Goal: Communication & Community: Participate in discussion

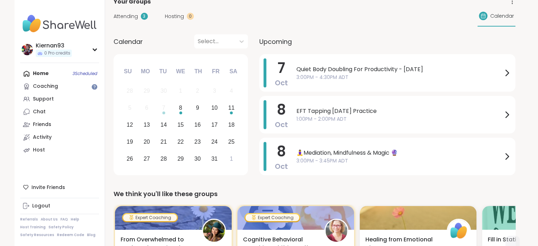
click at [66, 75] on div "Home 3 Scheduled Coaching Support Chat Friends Activity Host" at bounding box center [59, 111] width 79 height 89
click at [35, 97] on div "Support" at bounding box center [43, 99] width 21 height 7
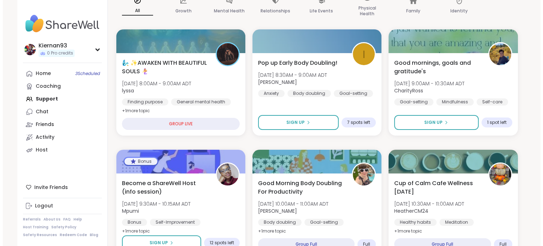
scroll to position [65, 0]
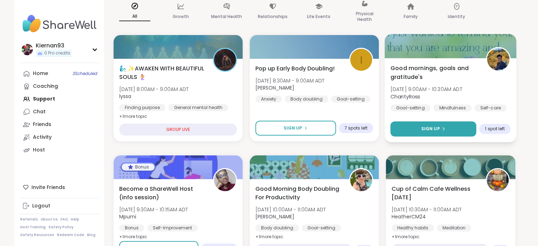
click at [440, 127] on div "Sign Up" at bounding box center [433, 129] width 24 height 6
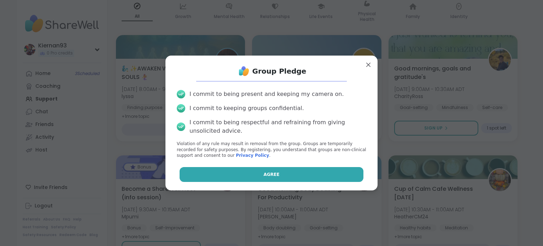
click at [290, 168] on button "Agree" at bounding box center [272, 174] width 184 height 15
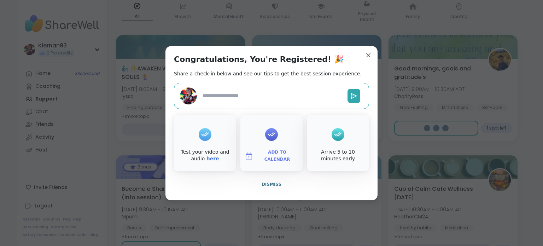
type textarea "*"
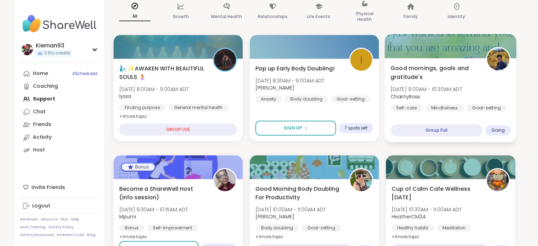
click at [402, 97] on b "CharityRoss" at bounding box center [406, 96] width 30 height 7
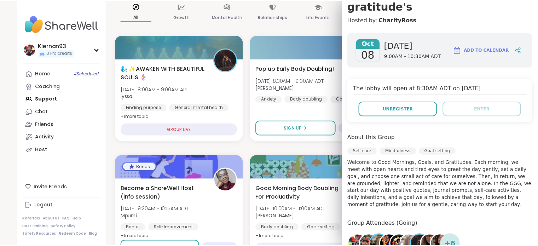
scroll to position [0, 0]
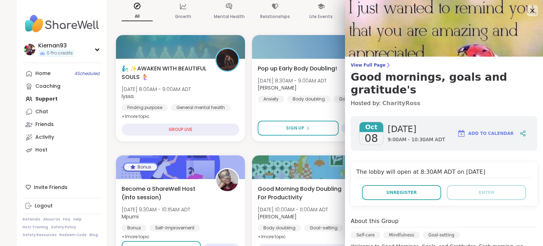
click at [392, 99] on link "CharityRoss" at bounding box center [401, 103] width 38 height 8
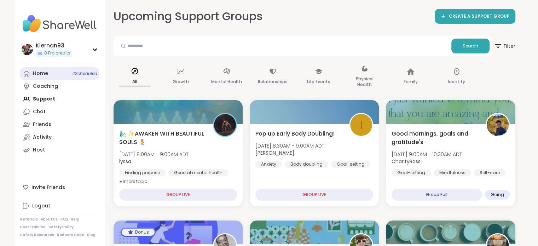
click at [37, 70] on link "Home 4 Scheduled" at bounding box center [59, 73] width 79 height 13
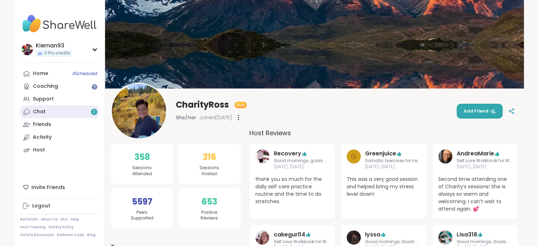
click at [69, 116] on link "Chat 2" at bounding box center [59, 111] width 79 height 13
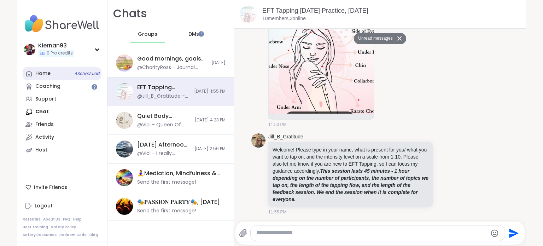
click at [54, 77] on link "Home 4 Scheduled" at bounding box center [62, 73] width 79 height 13
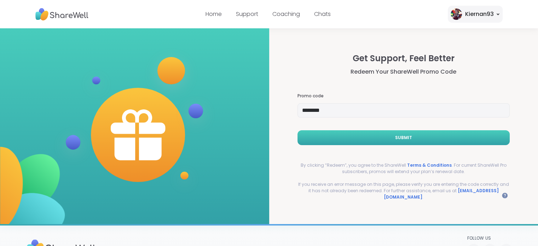
type input "********"
click at [352, 139] on button "Submit" at bounding box center [404, 137] width 213 height 15
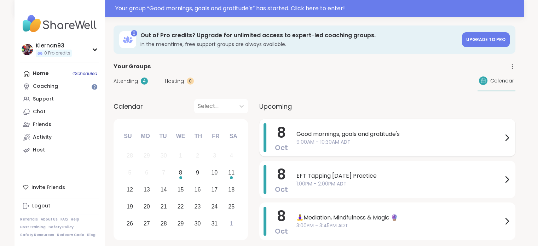
click at [351, 140] on span "9:00AM - 10:30AM ADT" at bounding box center [399, 141] width 206 height 7
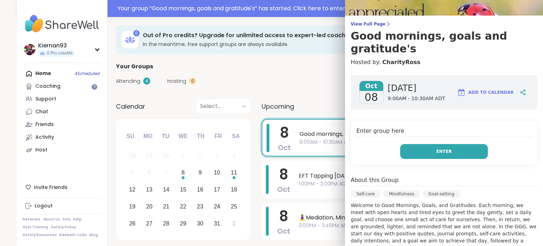
scroll to position [44, 0]
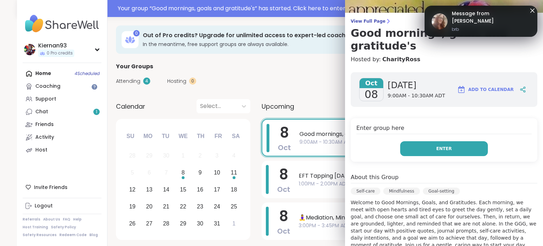
click at [465, 141] on button "Enter" at bounding box center [444, 148] width 88 height 15
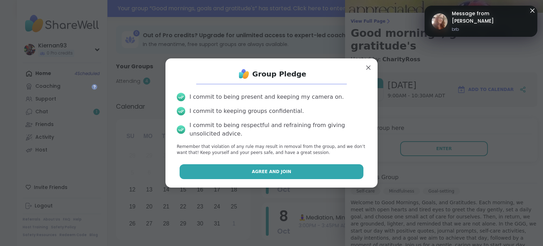
click at [289, 166] on button "Agree and Join" at bounding box center [272, 171] width 184 height 15
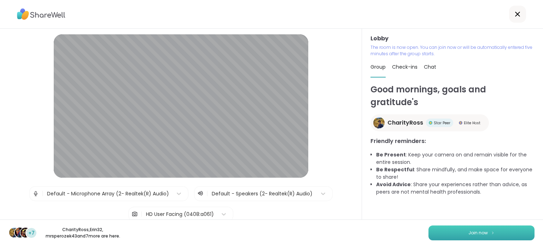
click at [443, 230] on button "Join now" at bounding box center [482, 232] width 106 height 15
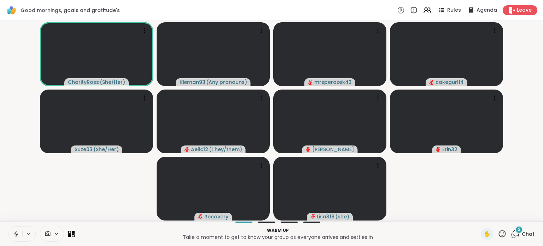
click at [14, 234] on icon at bounding box center [16, 234] width 6 height 6
click at [517, 230] on div "2" at bounding box center [519, 230] width 8 height 8
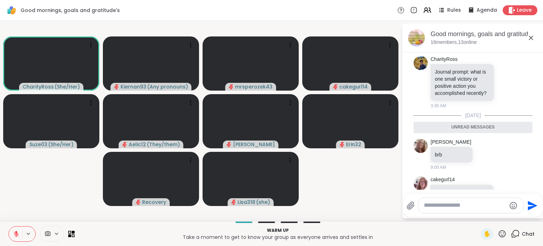
scroll to position [235, 0]
drag, startPoint x: 443, startPoint y: 74, endPoint x: 457, endPoint y: 88, distance: 20.0
click at [457, 88] on p "Journal prompt: what is one small victory or positive action you accomplished r…" at bounding box center [462, 83] width 55 height 28
drag, startPoint x: 471, startPoint y: 73, endPoint x: 457, endPoint y: 102, distance: 31.8
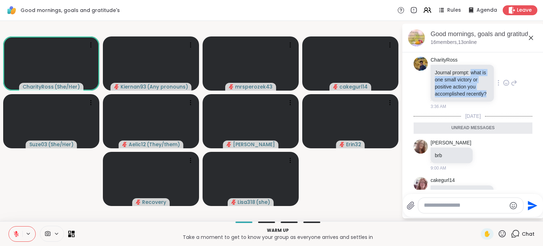
click at [457, 97] on p "Journal prompt: what is one small victory or positive action you accomplished r…" at bounding box center [462, 83] width 55 height 28
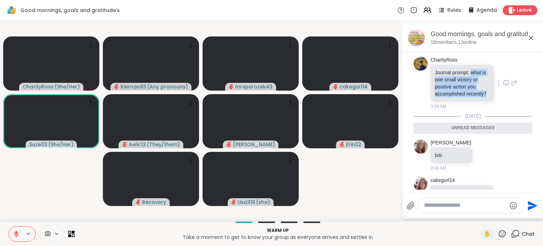
click at [457, 97] on p "Journal prompt: what is one small victory or positive action you accomplished r…" at bounding box center [462, 83] width 55 height 28
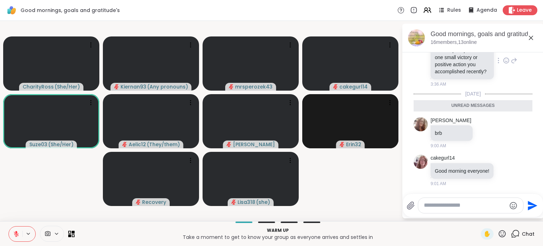
scroll to position [270, 0]
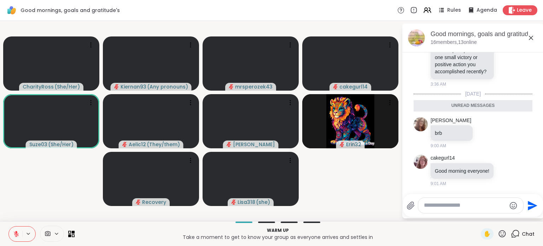
click at [448, 207] on textarea "Type your message" at bounding box center [465, 205] width 82 height 7
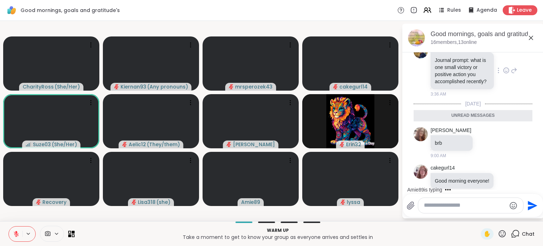
scroll to position [291, 0]
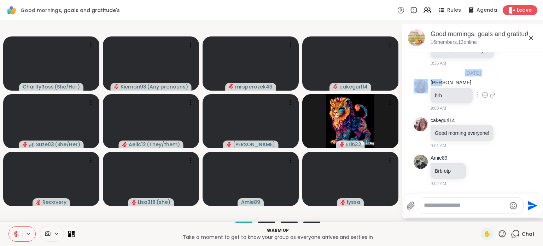
drag, startPoint x: 470, startPoint y: 61, endPoint x: 463, endPoint y: 72, distance: 12.6
click at [491, 89] on div "dodi brb 9:00 AM" at bounding box center [473, 95] width 119 height 38
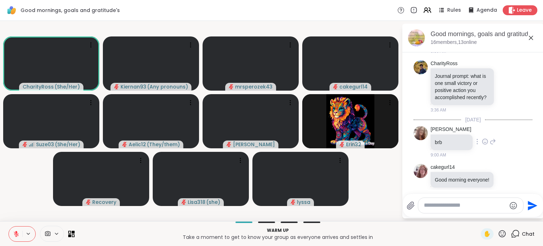
scroll to position [232, 0]
click at [448, 12] on span "Rules" at bounding box center [455, 10] width 15 height 7
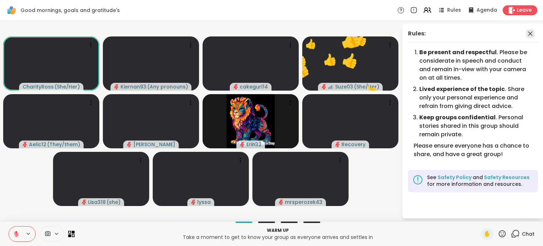
click at [533, 34] on icon at bounding box center [530, 33] width 8 height 8
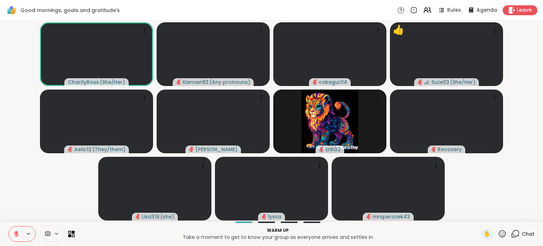
click at [522, 231] on span "Chat" at bounding box center [528, 233] width 13 height 7
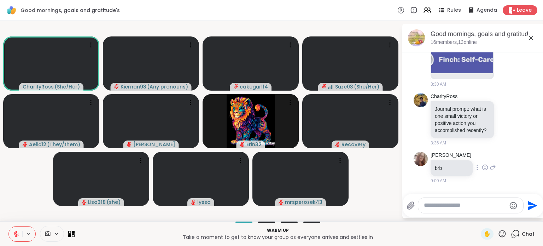
scroll to position [190, 0]
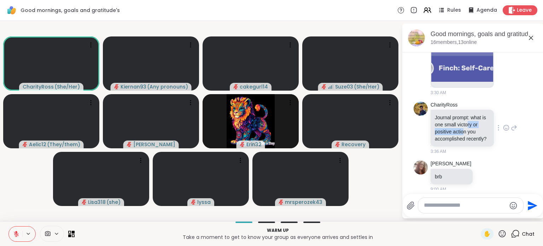
drag, startPoint x: 471, startPoint y: 121, endPoint x: 464, endPoint y: 131, distance: 12.3
click at [464, 131] on p "Journal prompt: what is one small victory or positive action you accomplished r…" at bounding box center [462, 128] width 55 height 28
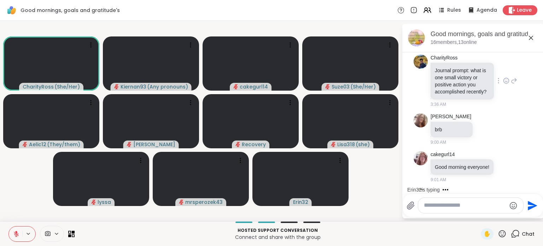
scroll to position [237, 0]
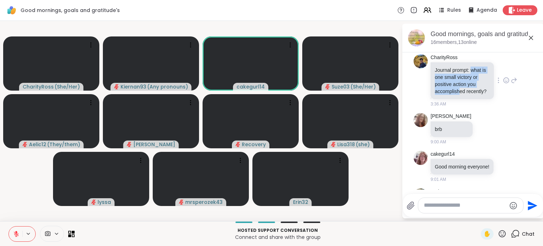
drag, startPoint x: 471, startPoint y: 69, endPoint x: 460, endPoint y: 88, distance: 22.0
click at [460, 88] on p "Journal prompt: what is one small victory or positive action you accomplished r…" at bounding box center [462, 81] width 55 height 28
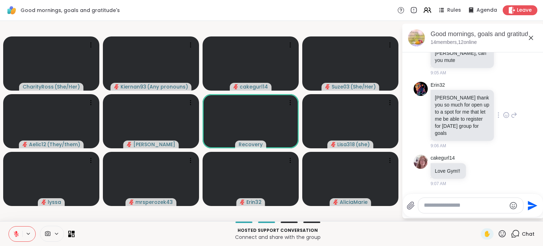
scroll to position [449, 0]
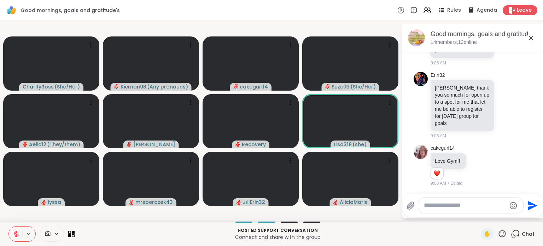
click at [115, 224] on div "Hosted support conversation Connect and share with the group ✋ Chat" at bounding box center [271, 233] width 543 height 25
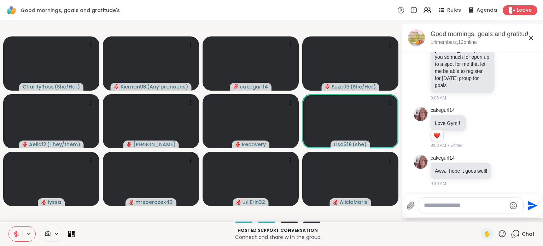
scroll to position [531, 0]
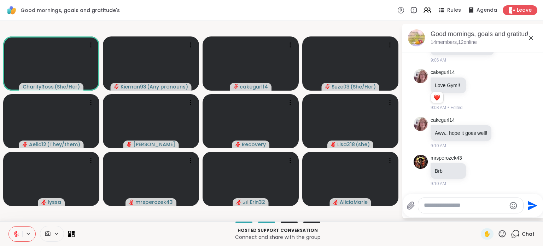
click at [15, 233] on icon at bounding box center [16, 233] width 5 height 5
click at [16, 234] on icon at bounding box center [16, 232] width 2 height 3
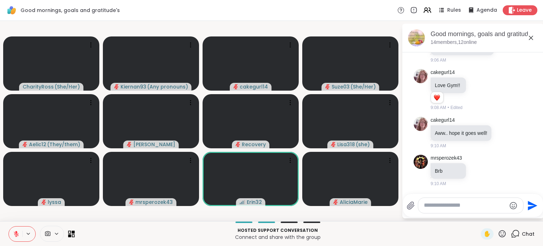
click at [70, 235] on icon at bounding box center [69, 235] width 3 height 3
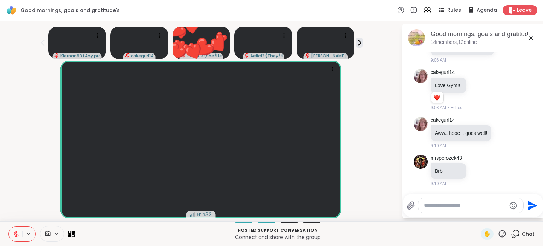
click at [499, 233] on icon at bounding box center [502, 233] width 9 height 9
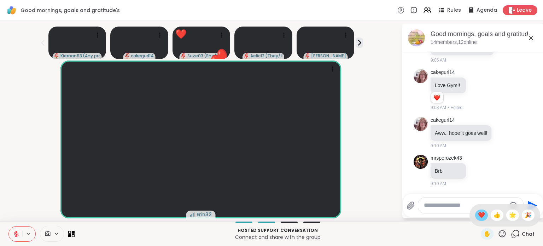
click at [478, 218] on span "❤️" at bounding box center [481, 215] width 7 height 8
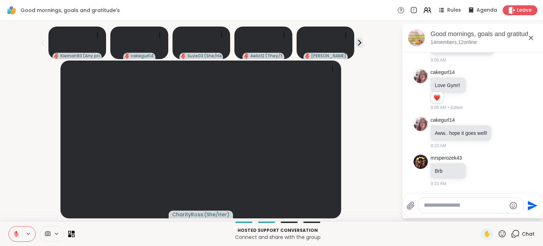
scroll to position [576, 0]
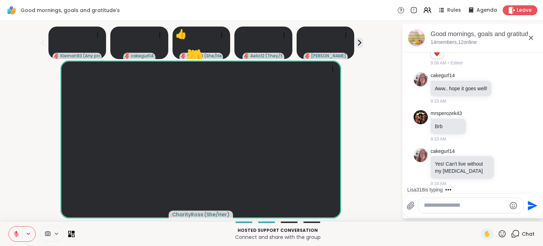
click at [367, 138] on div "CharityRoss ( She/Her )" at bounding box center [200, 139] width 393 height 158
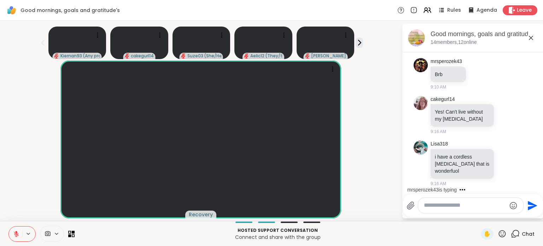
scroll to position [672, 0]
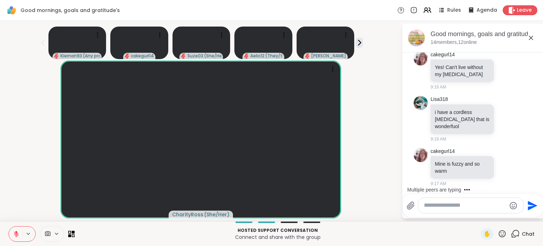
click at [410, 210] on div at bounding box center [465, 205] width 117 height 16
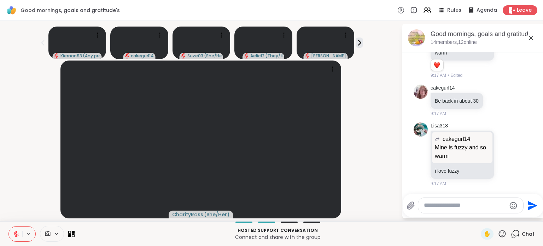
scroll to position [790, 0]
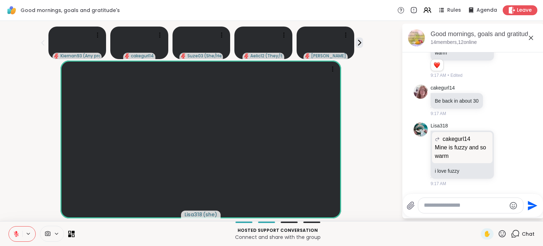
click at [434, 208] on textarea "Type your message" at bounding box center [465, 205] width 82 height 7
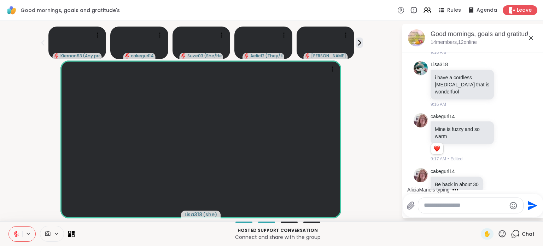
scroll to position [918, 0]
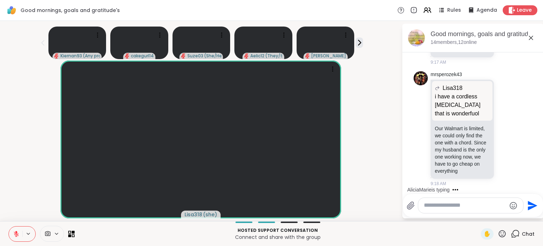
click at [440, 206] on textarea "Type your message" at bounding box center [465, 205] width 82 height 7
type textarea "**********"
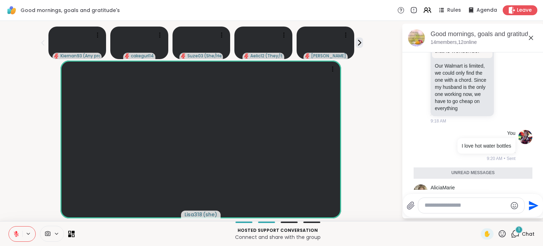
scroll to position [1056, 0]
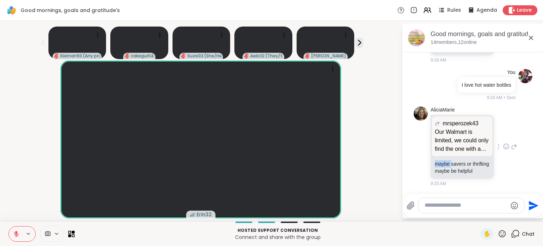
drag, startPoint x: 435, startPoint y: 158, endPoint x: 451, endPoint y: 158, distance: 15.6
click at [451, 160] on p "maybe savers or thrifting maybe be helpful" at bounding box center [462, 167] width 55 height 14
click at [439, 210] on div at bounding box center [472, 205] width 106 height 15
click at [445, 207] on textarea "Type your message" at bounding box center [466, 205] width 82 height 7
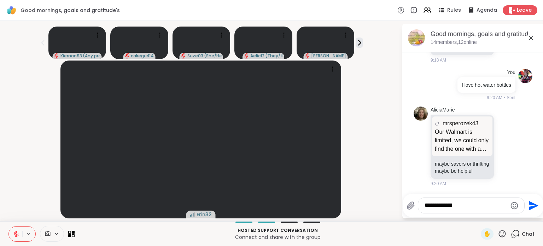
type textarea "**********"
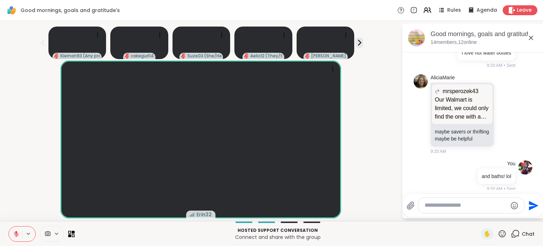
scroll to position [1093, 0]
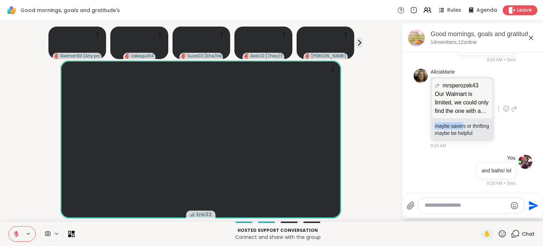
drag, startPoint x: 431, startPoint y: 122, endPoint x: 458, endPoint y: 122, distance: 26.9
click at [458, 122] on p "maybe savers or thrifting maybe be helpful" at bounding box center [462, 129] width 55 height 14
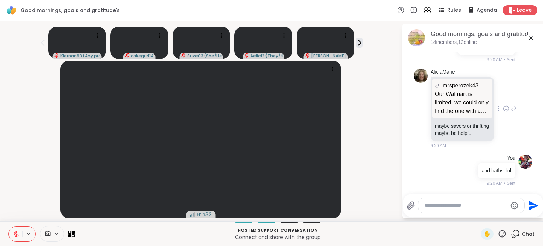
click at [461, 126] on p "maybe savers or thrifting maybe be helpful" at bounding box center [462, 129] width 55 height 14
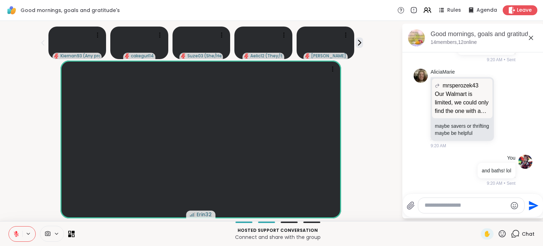
click at [437, 208] on textarea "Type your message" at bounding box center [466, 205] width 82 height 7
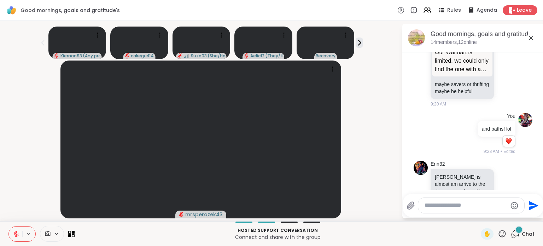
scroll to position [1176, 0]
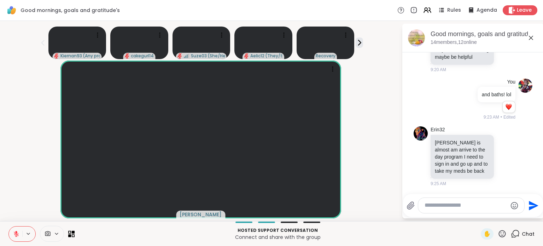
click at [436, 206] on textarea "Type your message" at bounding box center [466, 205] width 82 height 7
click at [496, 205] on textarea "**********" at bounding box center [466, 205] width 82 height 7
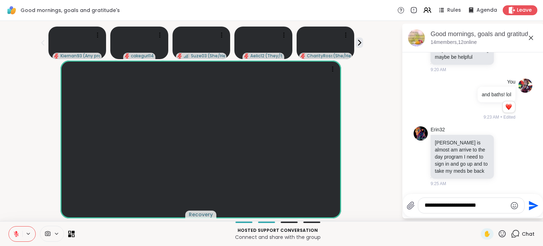
click at [496, 205] on textarea "**********" at bounding box center [466, 205] width 82 height 7
type textarea "**********"
click at [531, 206] on icon "Send" at bounding box center [532, 205] width 11 height 11
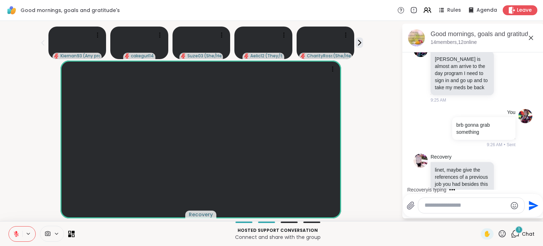
scroll to position [1280, 0]
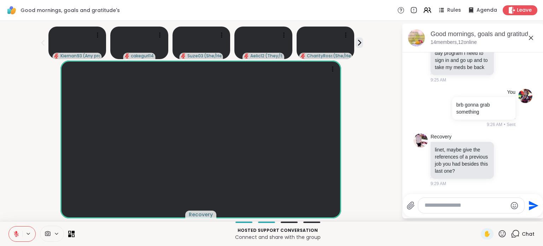
click at [436, 206] on textarea "Type your message" at bounding box center [466, 205] width 82 height 7
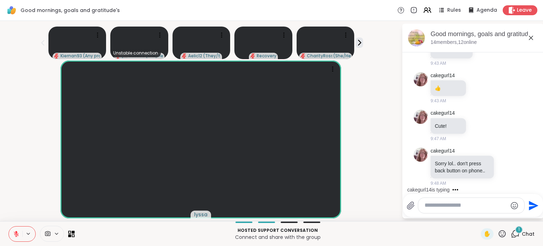
scroll to position [1562, 0]
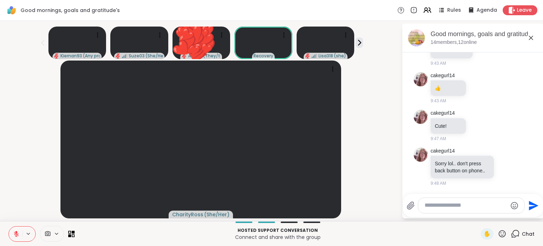
click at [499, 235] on icon at bounding box center [502, 233] width 7 height 7
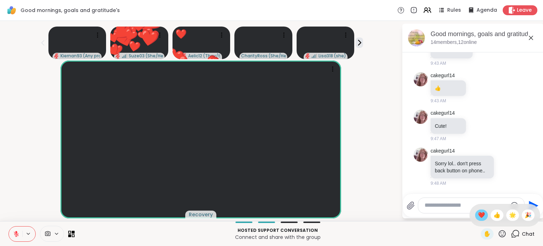
click at [478, 215] on span "❤️" at bounding box center [481, 215] width 7 height 8
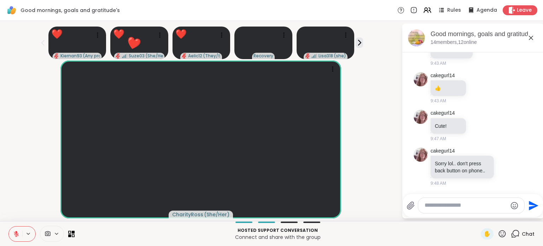
click at [445, 207] on textarea "Type your message" at bounding box center [466, 205] width 82 height 7
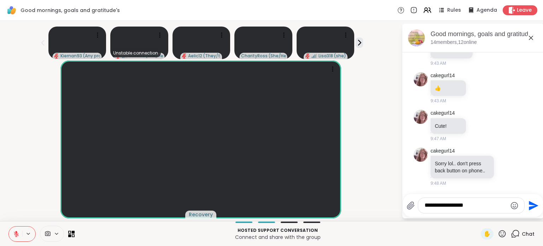
type textarea "**********"
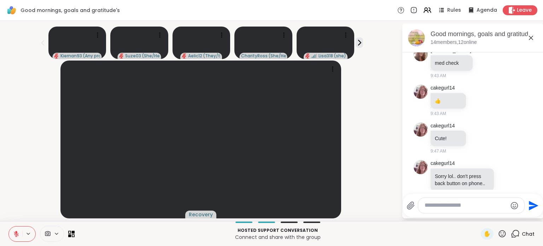
scroll to position [1691, 0]
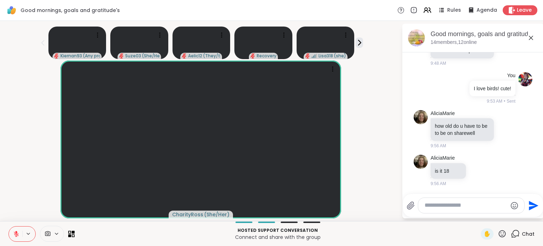
click at [13, 232] on icon at bounding box center [16, 234] width 6 height 6
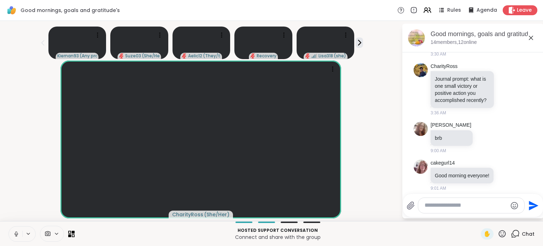
scroll to position [235, 0]
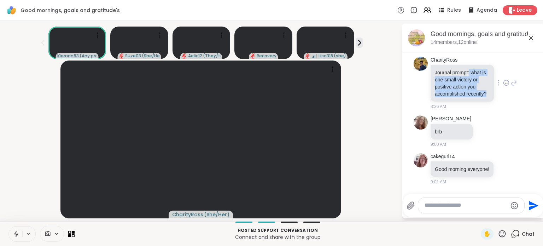
drag, startPoint x: 470, startPoint y: 73, endPoint x: 454, endPoint y: 102, distance: 32.3
click at [454, 97] on p "Journal prompt: what is one small victory or positive action you accomplished r…" at bounding box center [462, 83] width 55 height 28
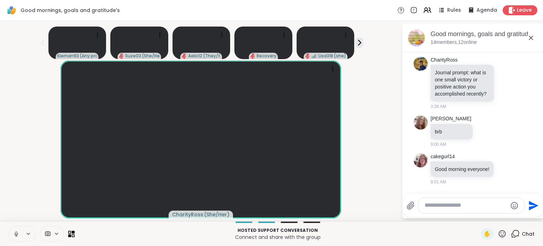
click at [16, 236] on icon at bounding box center [16, 236] width 2 height 0
click at [440, 208] on textarea "Type your message" at bounding box center [466, 205] width 82 height 7
click at [498, 234] on icon at bounding box center [502, 233] width 9 height 9
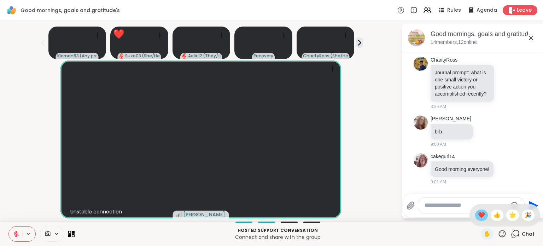
click at [478, 216] on span "❤️" at bounding box center [481, 215] width 7 height 8
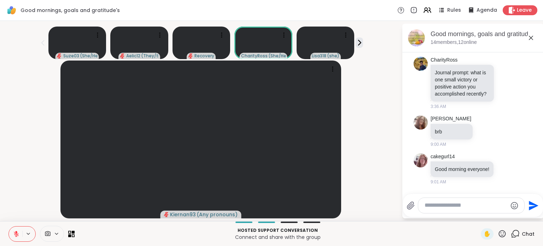
click at [16, 233] on icon at bounding box center [16, 234] width 6 height 6
click at [451, 207] on textarea "Type your message" at bounding box center [466, 205] width 82 height 7
click at [358, 40] on icon at bounding box center [359, 42] width 7 height 7
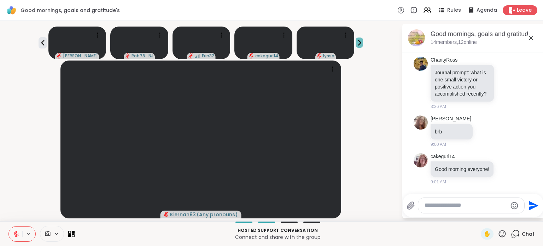
click at [358, 40] on icon at bounding box center [359, 42] width 7 height 7
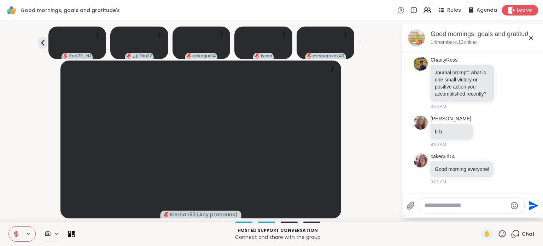
click at [521, 9] on span "Leave" at bounding box center [525, 10] width 16 height 7
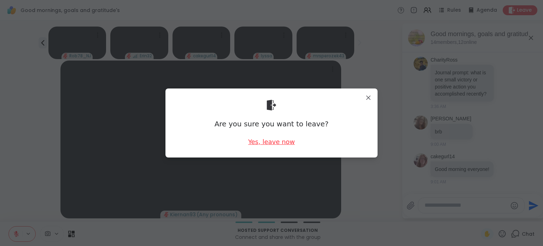
click at [279, 143] on div "Yes, leave now" at bounding box center [271, 141] width 47 height 9
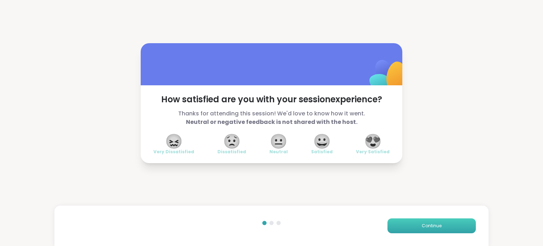
click at [410, 223] on button "Continue" at bounding box center [432, 225] width 88 height 15
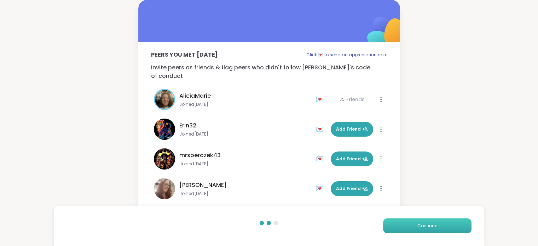
click at [414, 224] on button "Continue" at bounding box center [427, 225] width 88 height 15
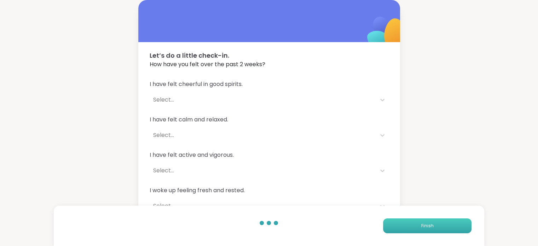
click at [411, 224] on button "Finish" at bounding box center [427, 225] width 88 height 15
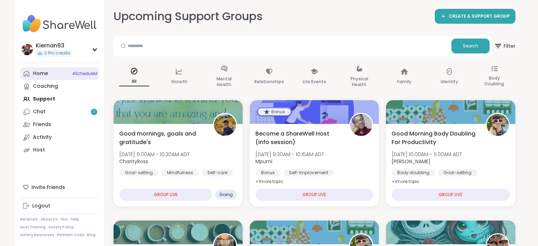
click at [73, 70] on link "Home 4 Scheduled" at bounding box center [59, 73] width 79 height 13
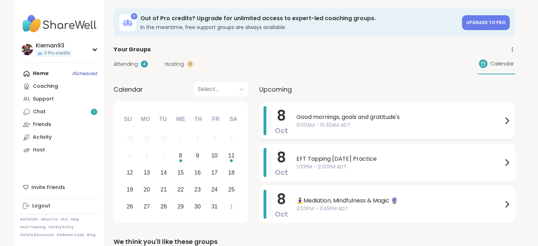
click at [348, 117] on span "Good mornings, goals and gratitude's" at bounding box center [399, 117] width 206 height 8
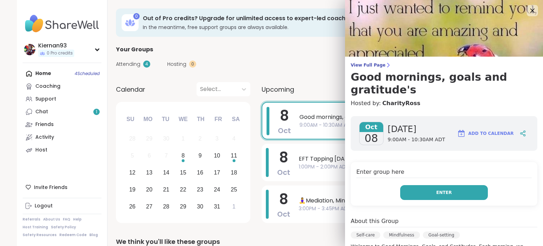
click at [446, 185] on button "Enter" at bounding box center [444, 192] width 88 height 15
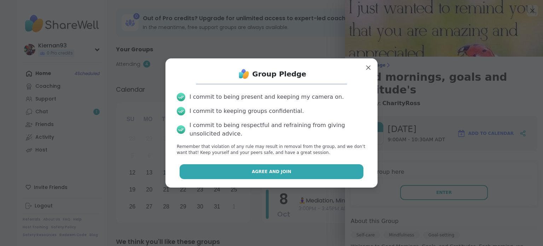
click at [298, 169] on button "Agree and Join" at bounding box center [272, 171] width 184 height 15
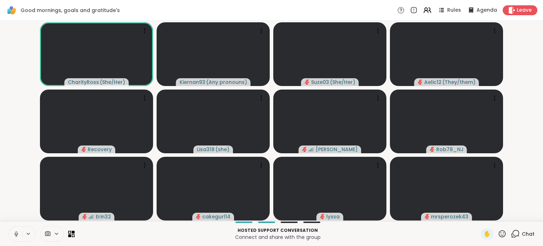
click at [14, 236] on icon at bounding box center [16, 234] width 6 height 6
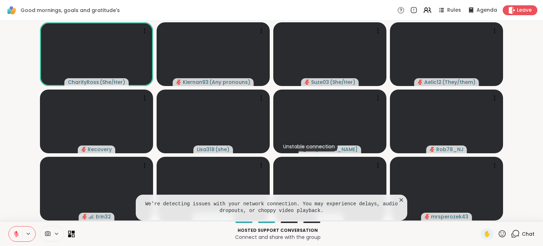
click at [71, 235] on icon at bounding box center [69, 235] width 3 height 3
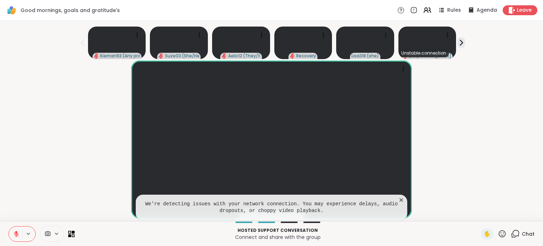
click at [401, 200] on icon at bounding box center [401, 199] width 7 height 7
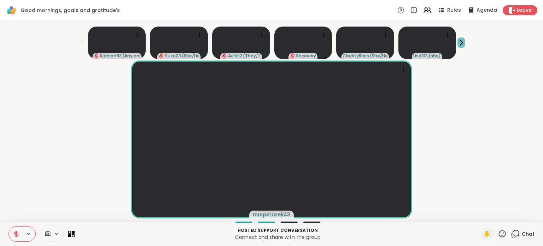
click at [464, 43] on icon at bounding box center [461, 42] width 7 height 7
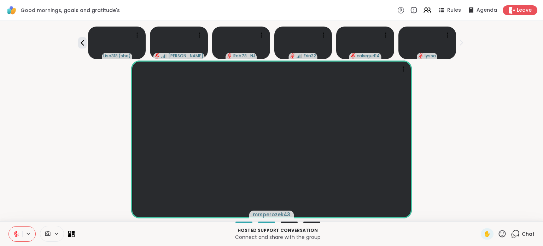
click at [464, 43] on icon at bounding box center [461, 42] width 7 height 7
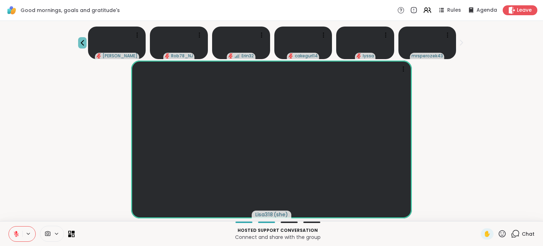
click at [80, 46] on icon at bounding box center [82, 43] width 8 height 8
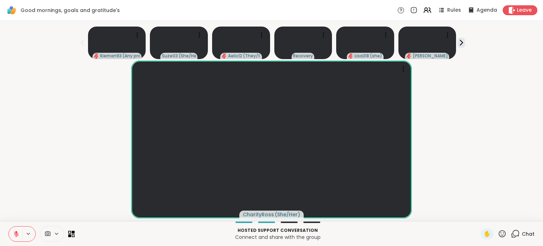
click at [523, 234] on span "Chat" at bounding box center [528, 233] width 13 height 7
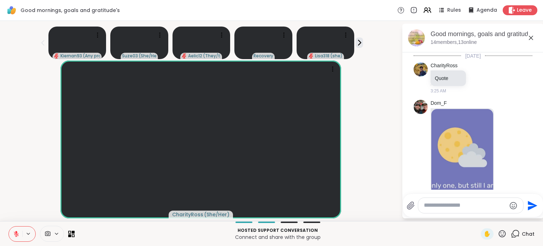
scroll to position [1722, 0]
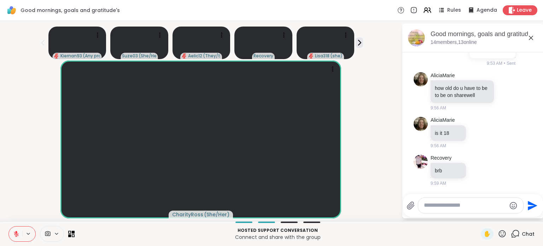
click at [433, 208] on textarea "Type your message" at bounding box center [465, 205] width 82 height 7
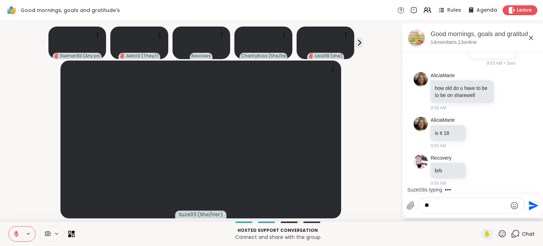
type textarea "*"
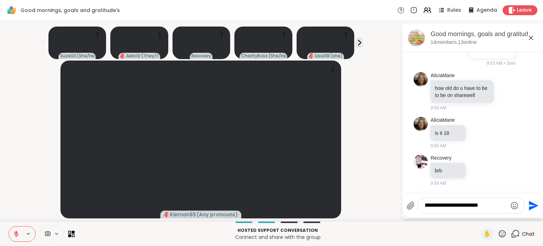
type textarea "**********"
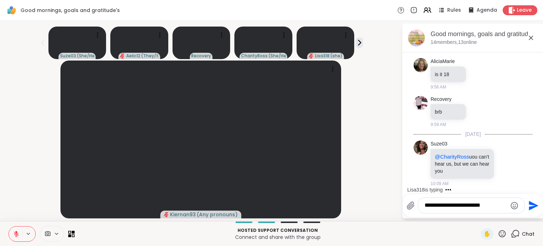
scroll to position [1825, 0]
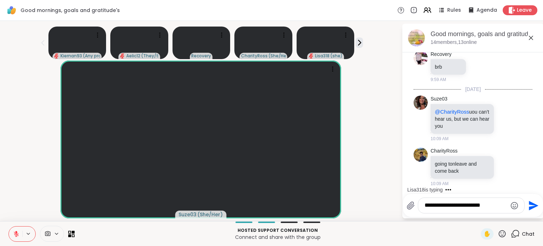
click at [488, 203] on textarea "**********" at bounding box center [466, 205] width 82 height 7
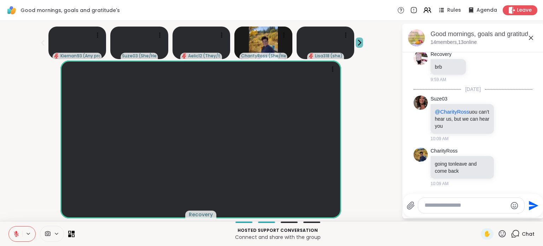
click at [359, 46] on icon at bounding box center [359, 42] width 7 height 7
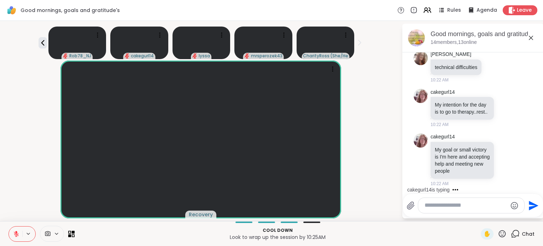
scroll to position [2957, 0]
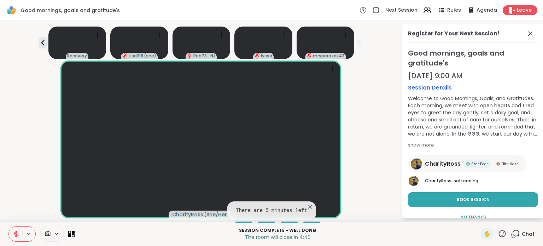
click at [499, 236] on icon at bounding box center [502, 233] width 7 height 7
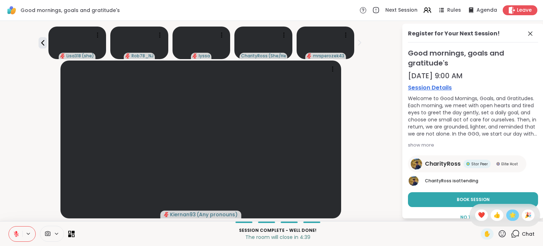
click at [509, 219] on span "🌟" at bounding box center [512, 215] width 7 height 8
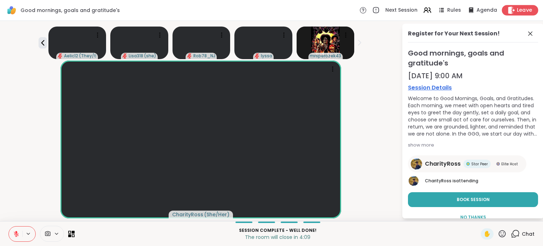
click at [518, 12] on span "Leave" at bounding box center [525, 10] width 16 height 7
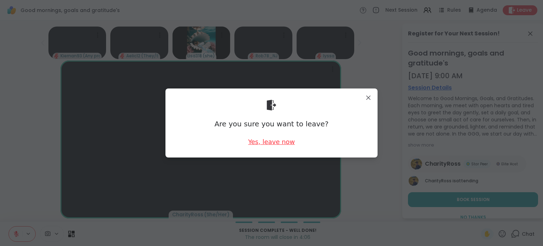
click at [284, 140] on div "Yes, leave now" at bounding box center [271, 141] width 47 height 9
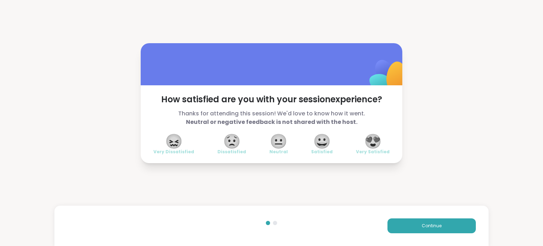
click at [327, 142] on span "😀" at bounding box center [322, 141] width 18 height 13
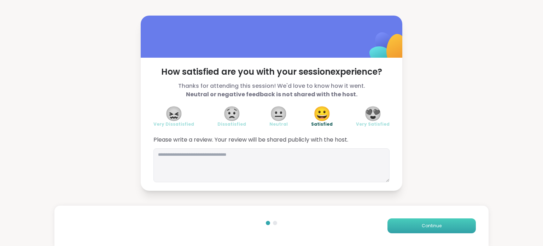
click at [434, 228] on span "Continue" at bounding box center [432, 226] width 20 height 6
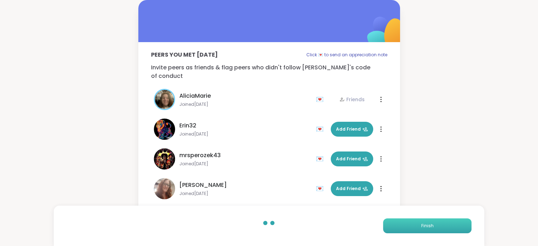
click at [434, 228] on button "Finish" at bounding box center [427, 225] width 88 height 15
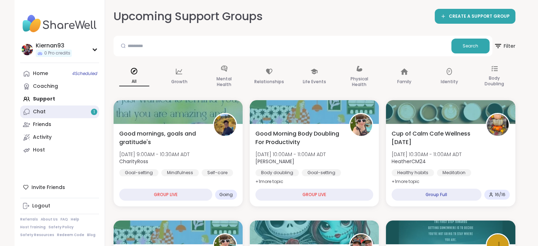
click at [76, 113] on link "Chat 1" at bounding box center [59, 111] width 79 height 13
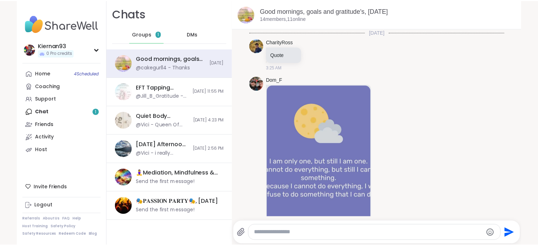
scroll to position [2434, 0]
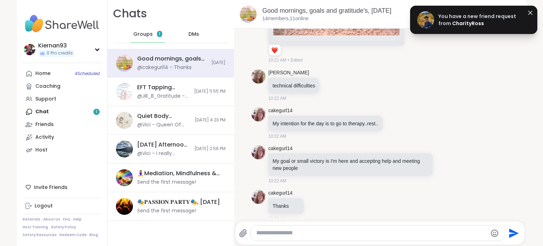
click at [463, 21] on span "CharityRoss" at bounding box center [468, 23] width 32 height 7
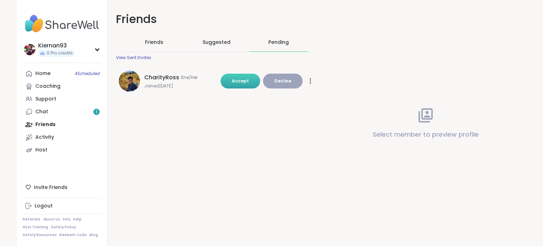
click at [227, 76] on button "Accept" at bounding box center [241, 81] width 40 height 15
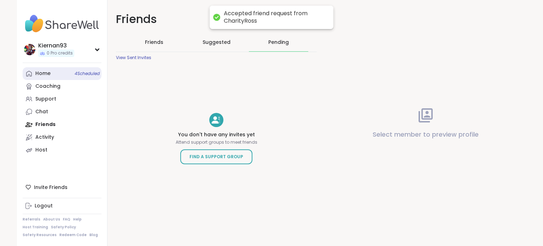
click at [47, 73] on div "Home 4 Scheduled" at bounding box center [42, 73] width 15 height 7
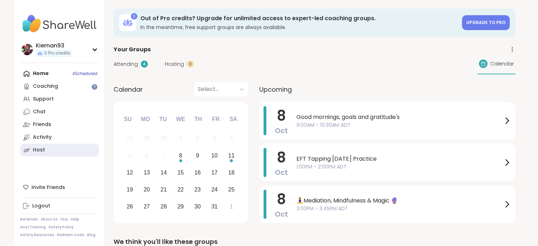
click at [51, 148] on link "Host" at bounding box center [59, 150] width 79 height 13
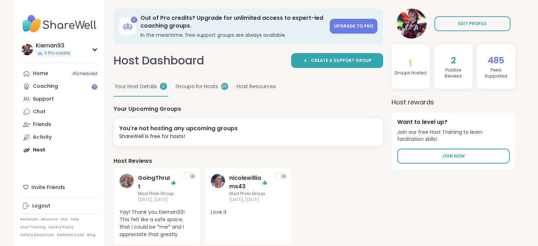
click at [199, 90] on div "Groups for Hosts 25" at bounding box center [202, 86] width 56 height 19
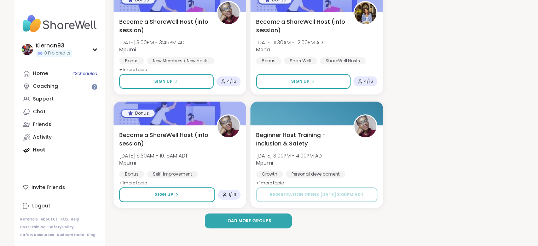
scroll to position [230, 0]
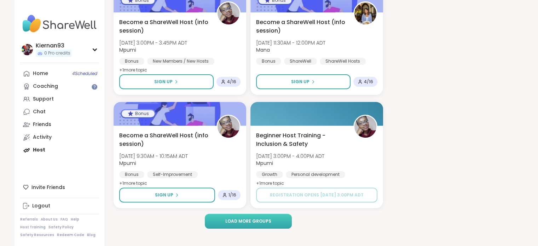
click at [224, 216] on button "Load more groups" at bounding box center [248, 221] width 87 height 15
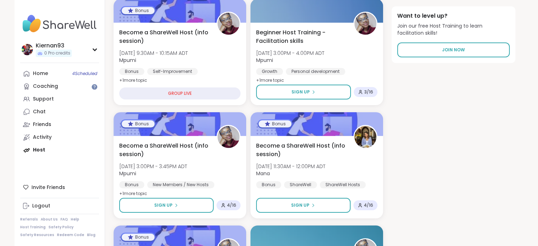
scroll to position [110, 0]
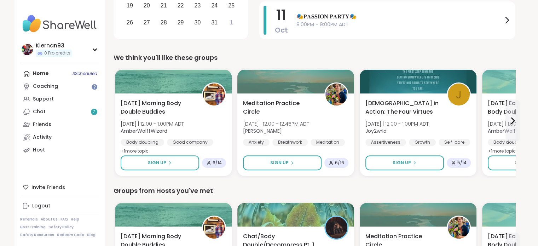
scroll to position [215, 0]
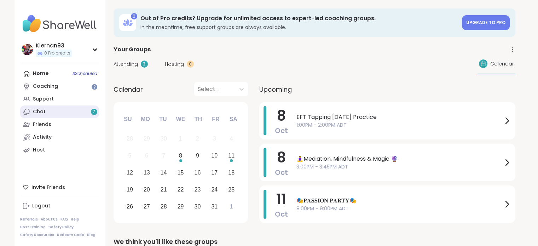
click at [65, 111] on link "Chat 7" at bounding box center [59, 111] width 79 height 13
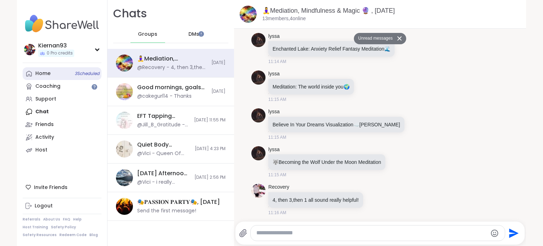
click at [59, 70] on link "Home 3 Scheduled" at bounding box center [62, 73] width 79 height 13
